Goal: Task Accomplishment & Management: Use online tool/utility

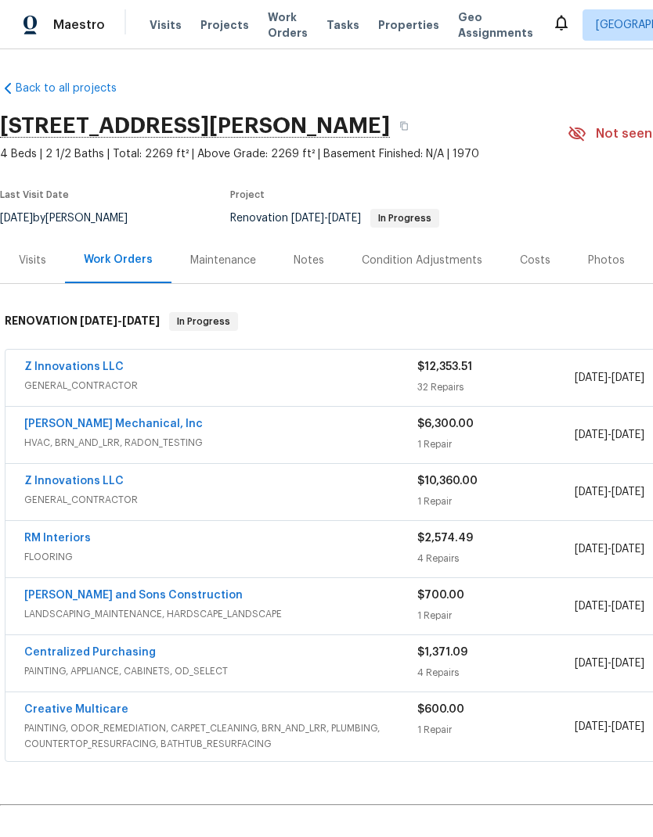
click at [103, 362] on link "Z Innovations LLC" at bounding box center [73, 367] width 99 height 11
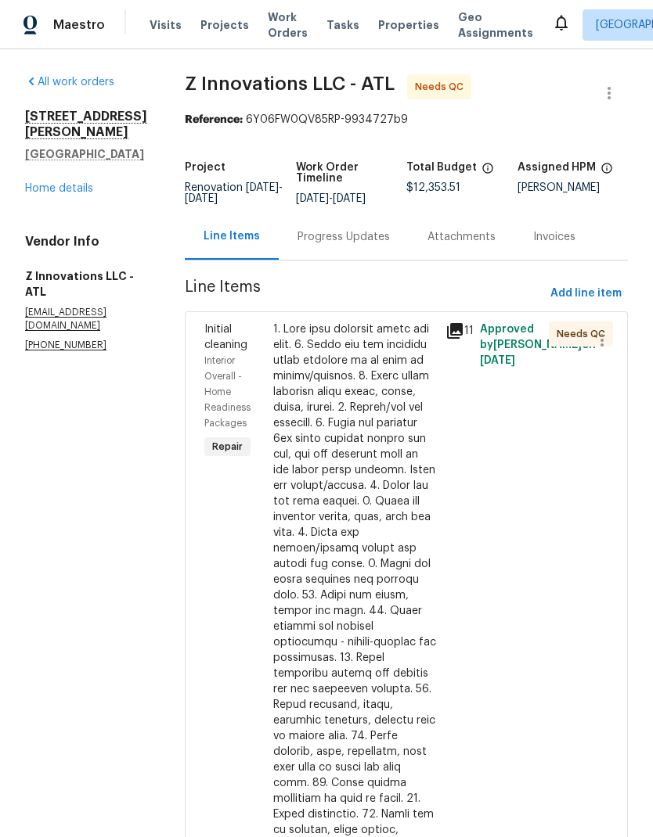
click at [344, 681] on div at bounding box center [354, 697] width 163 height 751
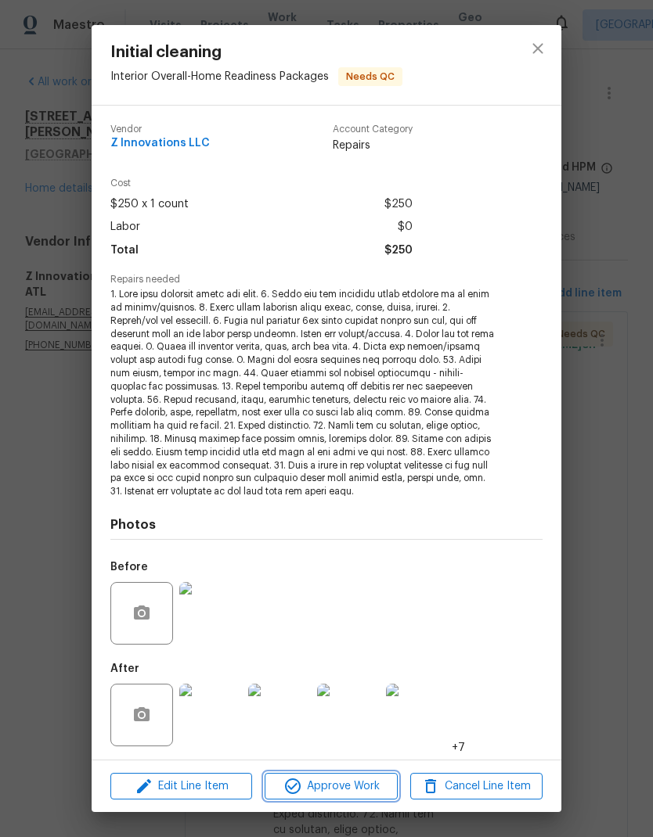
click at [365, 788] on span "Approve Work" at bounding box center [330, 787] width 123 height 20
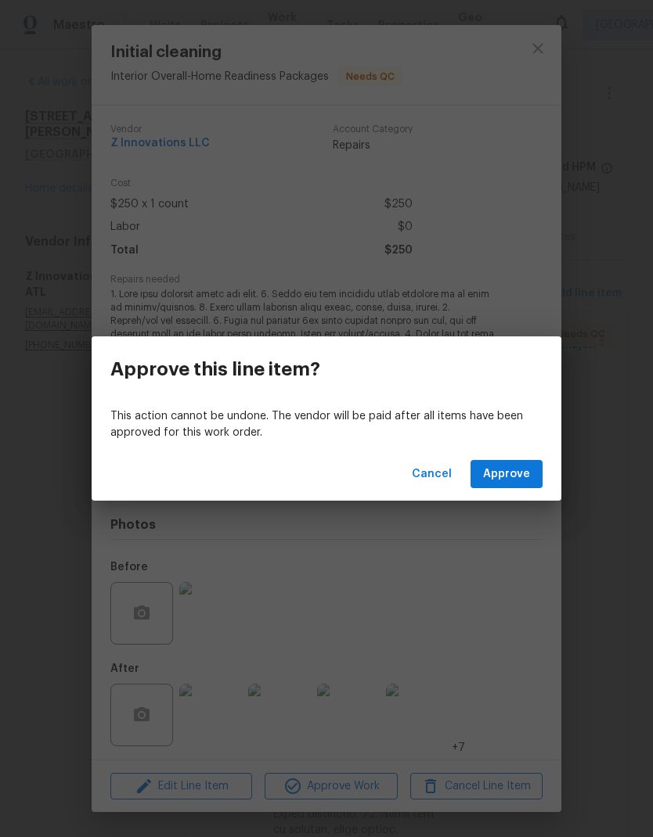
click at [518, 483] on span "Approve" at bounding box center [506, 475] width 47 height 20
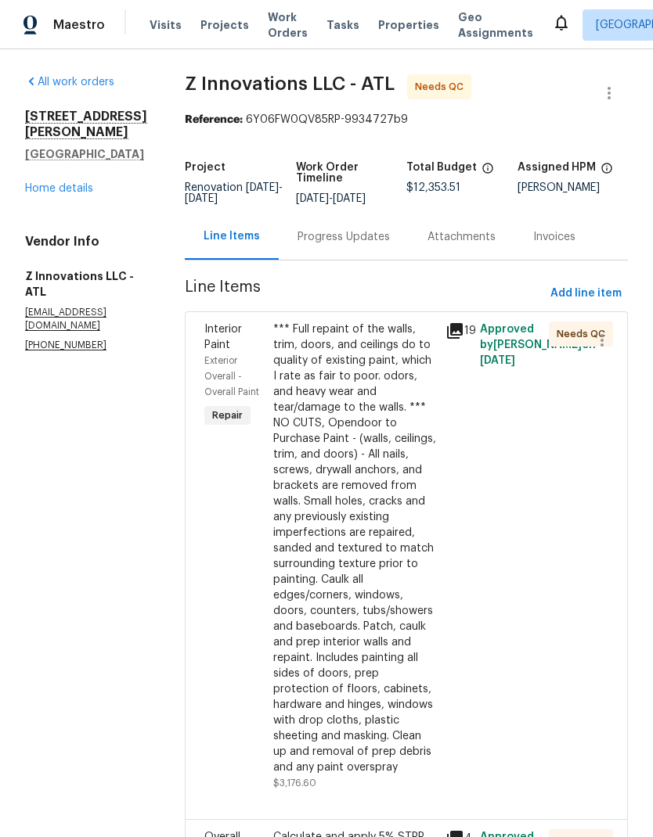
click at [349, 642] on div "*** Full repaint of the walls, trim, doors, and ceilings do to quality of exist…" at bounding box center [354, 549] width 163 height 454
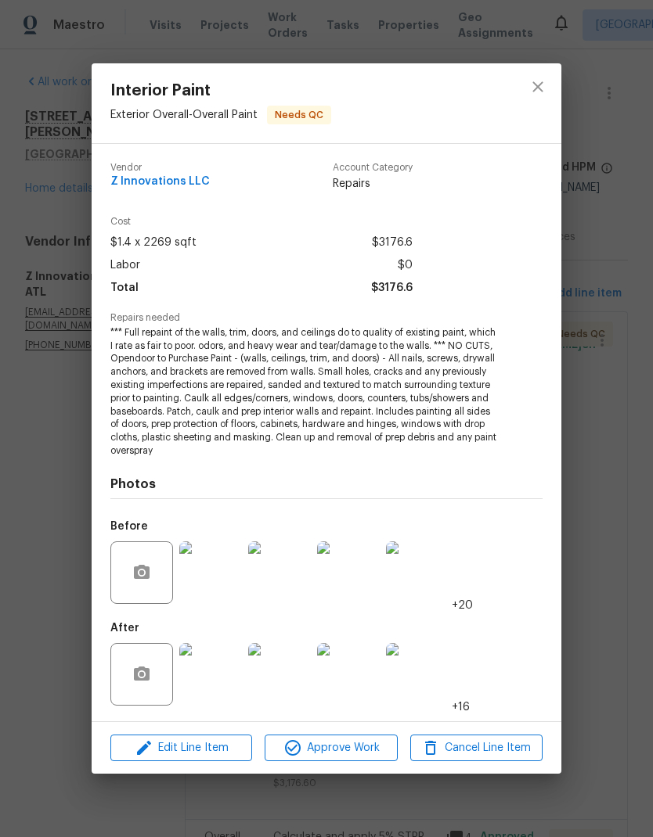
click at [373, 750] on span "Approve Work" at bounding box center [330, 749] width 123 height 20
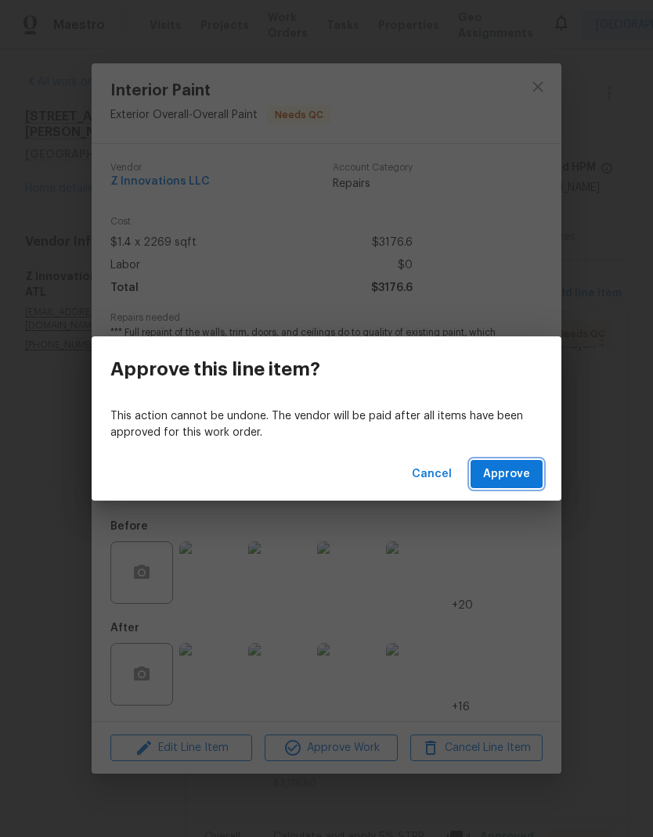
click at [519, 475] on span "Approve" at bounding box center [506, 475] width 47 height 20
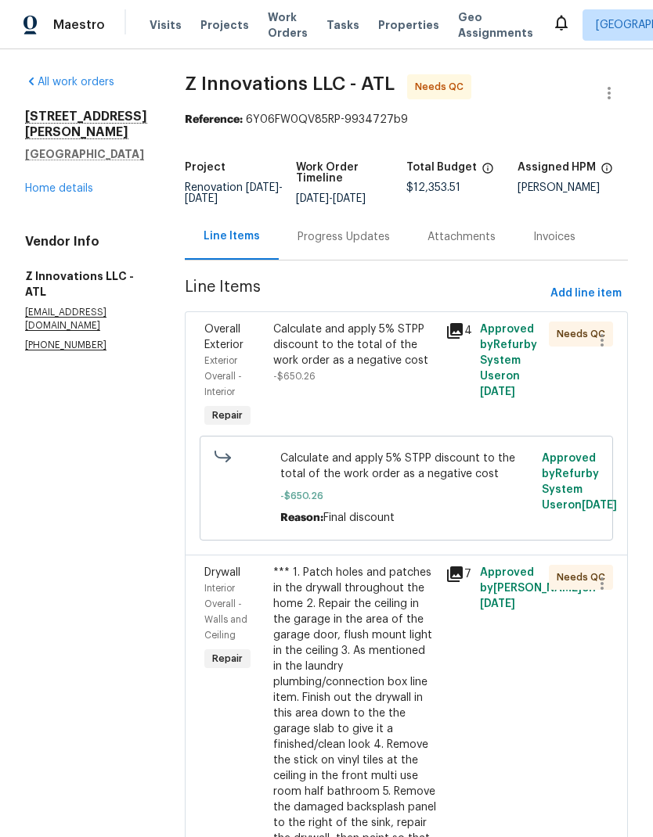
click at [358, 354] on div "Calculate and apply 5% STPP discount to the total of the work order as a negati…" at bounding box center [354, 345] width 163 height 47
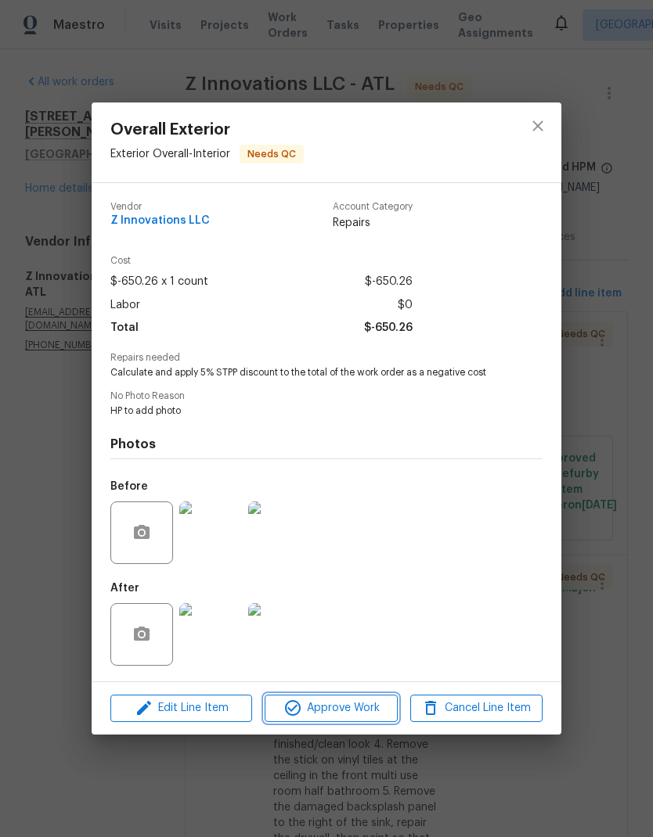
click at [364, 718] on span "Approve Work" at bounding box center [330, 709] width 123 height 20
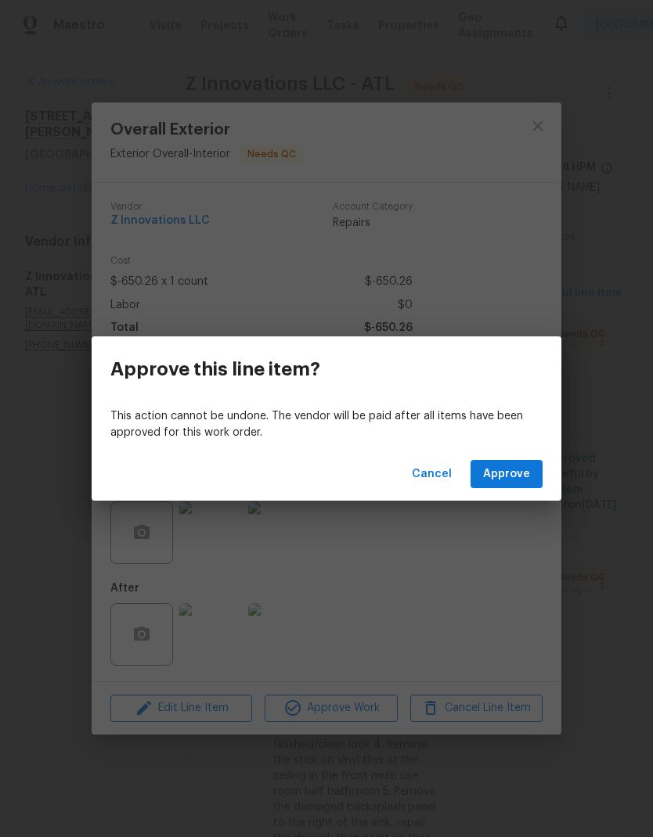
click at [515, 471] on span "Approve" at bounding box center [506, 475] width 47 height 20
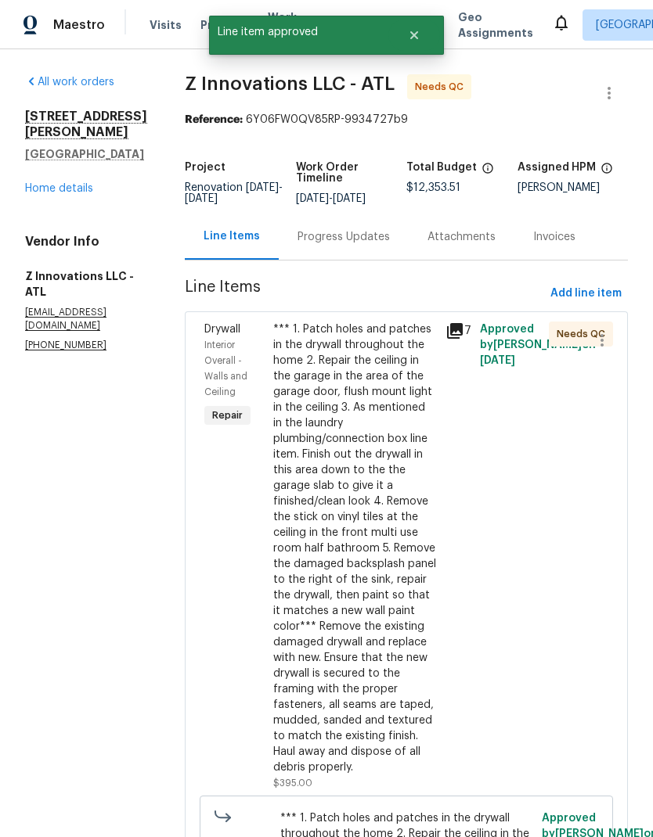
click at [373, 610] on div "*** 1. Patch holes and patches in the drywall throughout the home 2. Repair the…" at bounding box center [354, 549] width 163 height 454
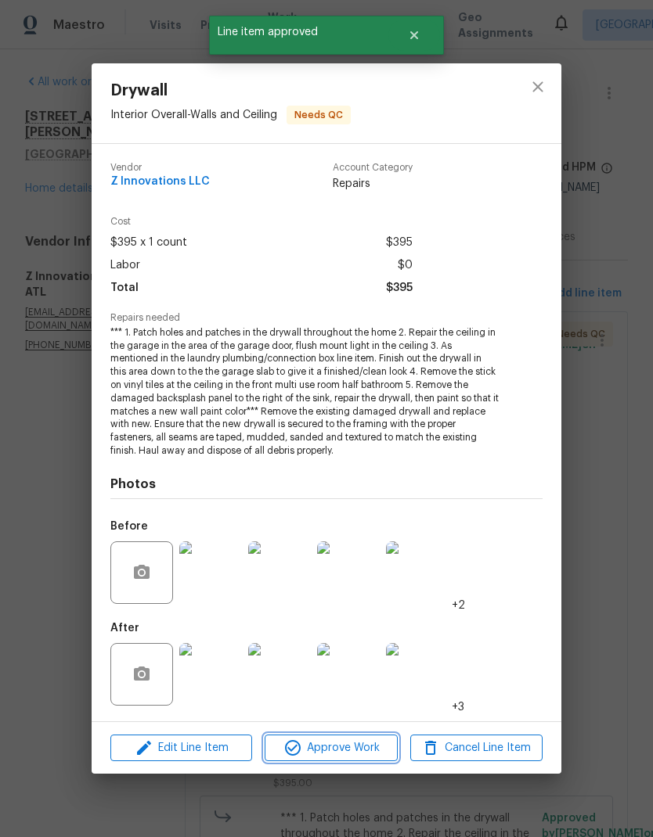
click at [372, 751] on span "Approve Work" at bounding box center [330, 749] width 123 height 20
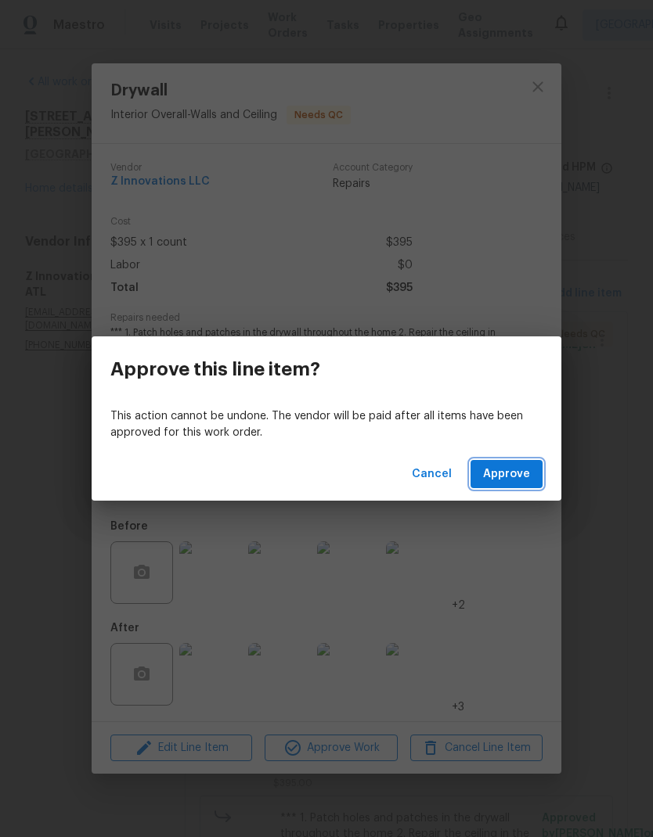
click at [523, 476] on span "Approve" at bounding box center [506, 475] width 47 height 20
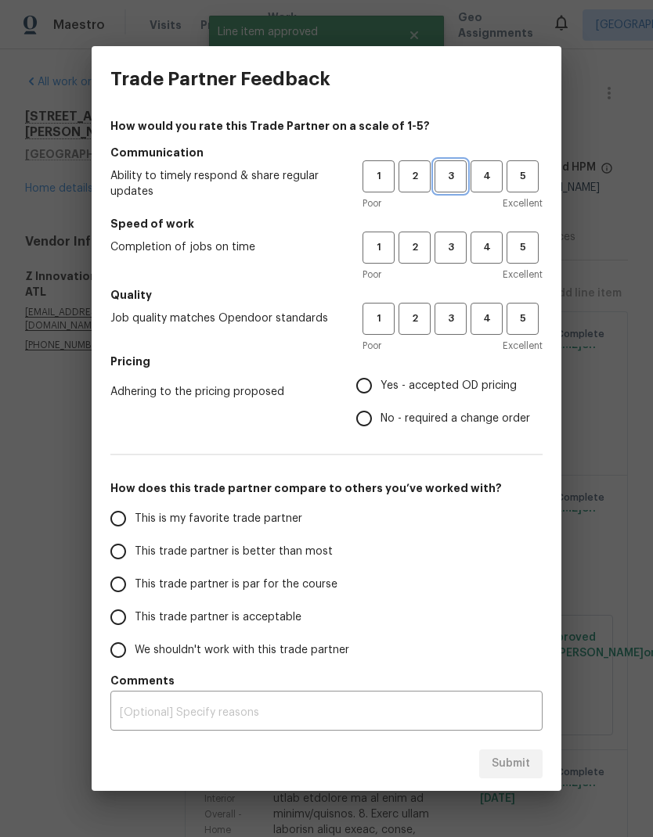
click at [455, 173] on span "3" at bounding box center [450, 176] width 29 height 18
click at [450, 241] on span "3" at bounding box center [450, 248] width 29 height 18
click at [450, 315] on span "3" at bounding box center [450, 319] width 29 height 18
click at [368, 422] on input "No - required a change order" at bounding box center [363, 418] width 33 height 33
radio input "true"
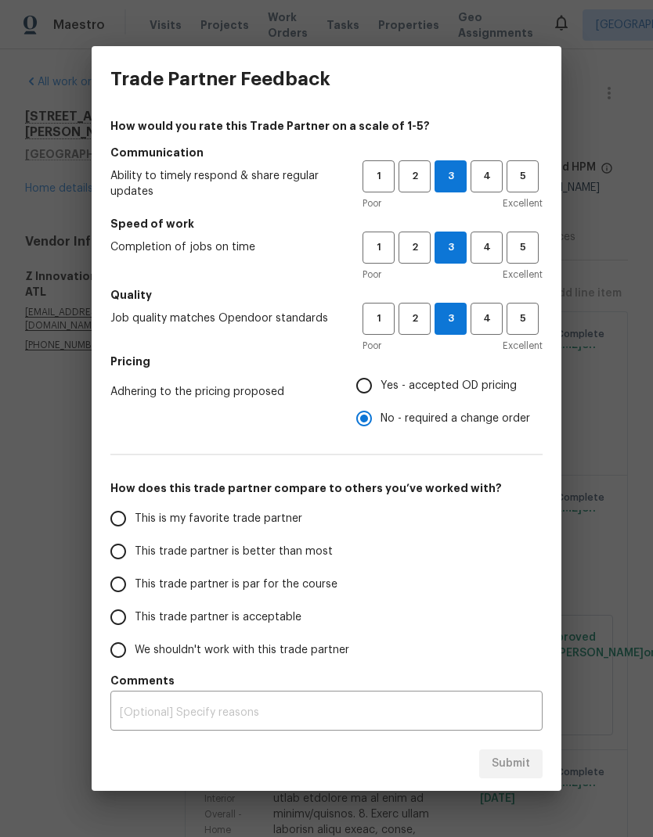
click at [123, 588] on input "This trade partner is par for the course" at bounding box center [118, 584] width 33 height 33
click at [508, 768] on span "Submit" at bounding box center [510, 764] width 38 height 20
radio input "true"
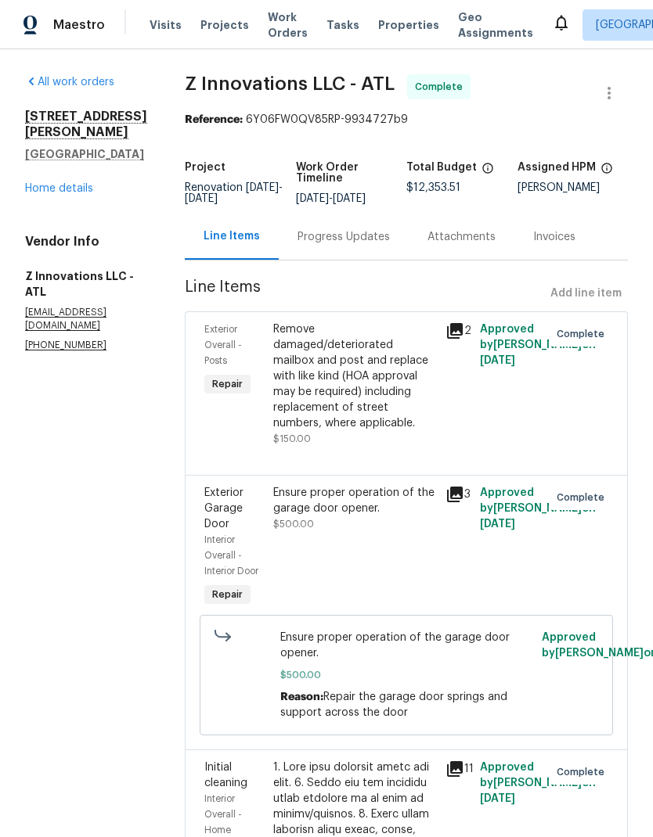
click at [77, 183] on link "Home details" at bounding box center [59, 188] width 68 height 11
